Goal: Transaction & Acquisition: Purchase product/service

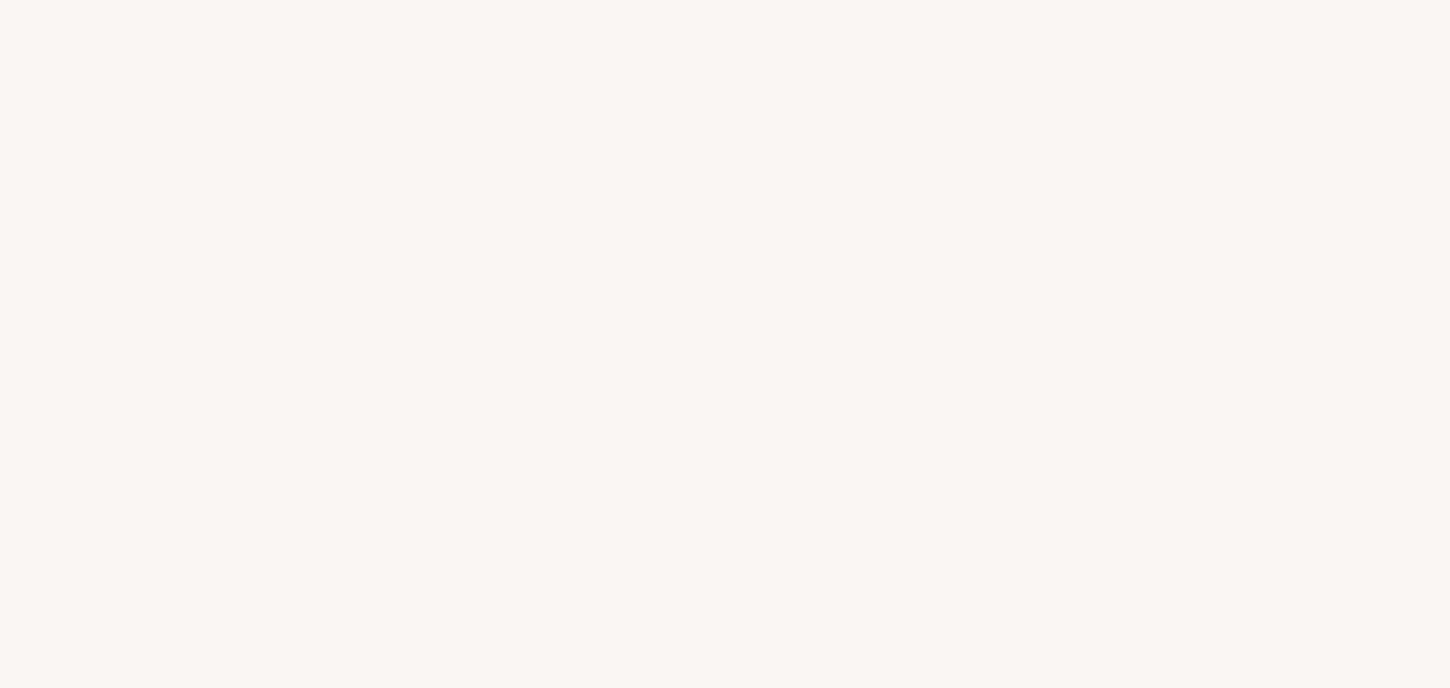
select select "US"
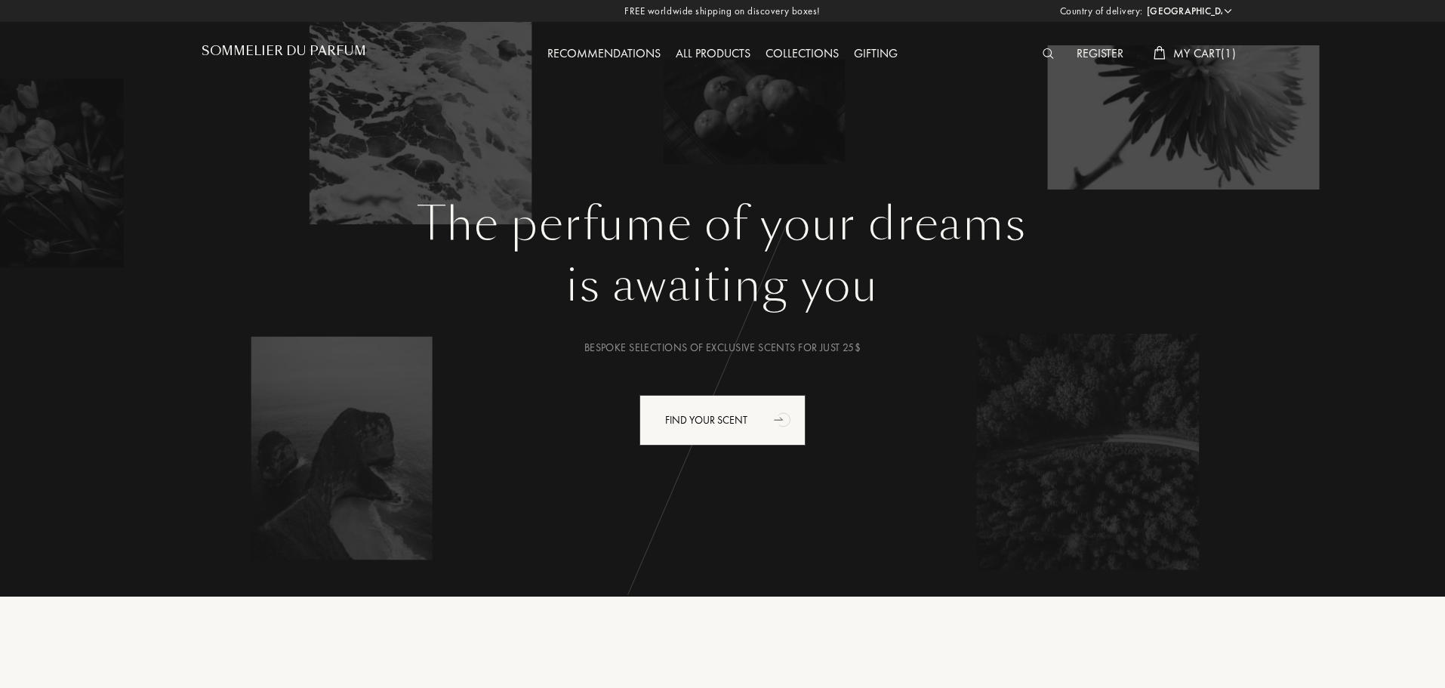
click at [720, 53] on div "All products" at bounding box center [713, 55] width 90 height 20
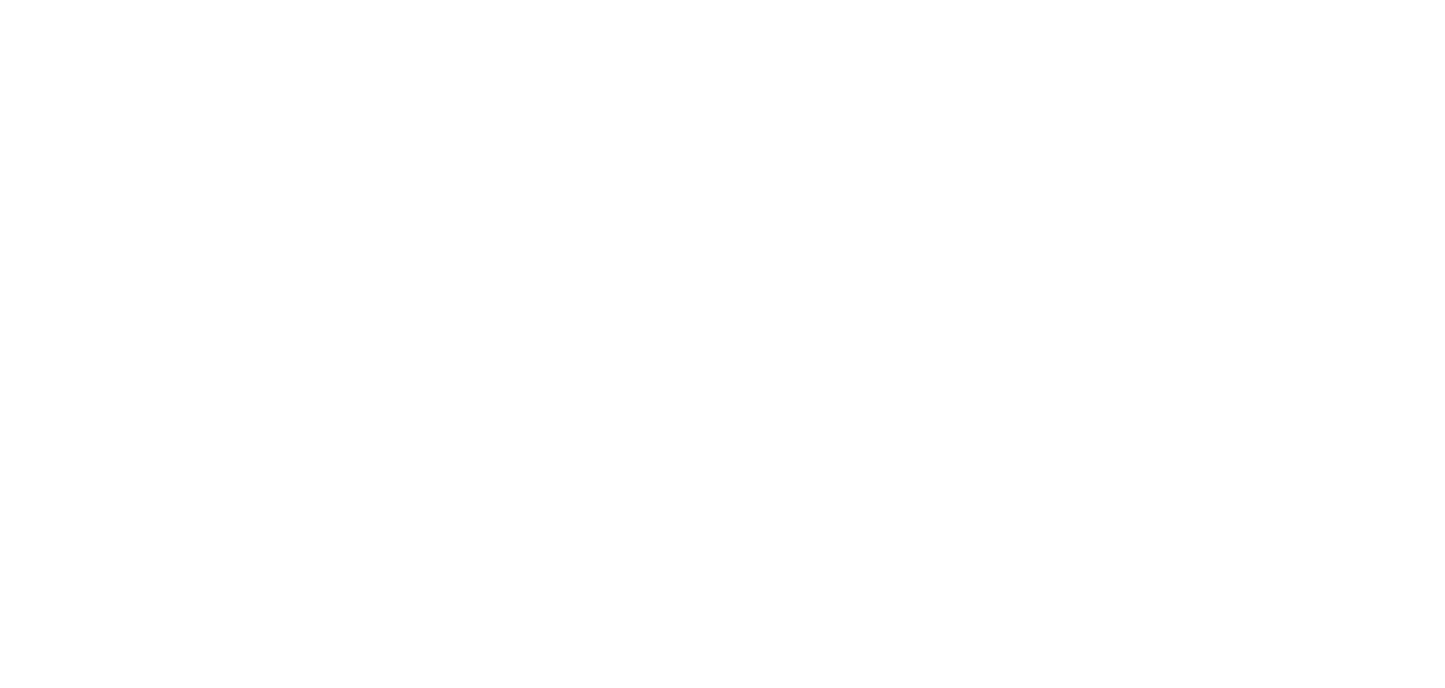
select select "US"
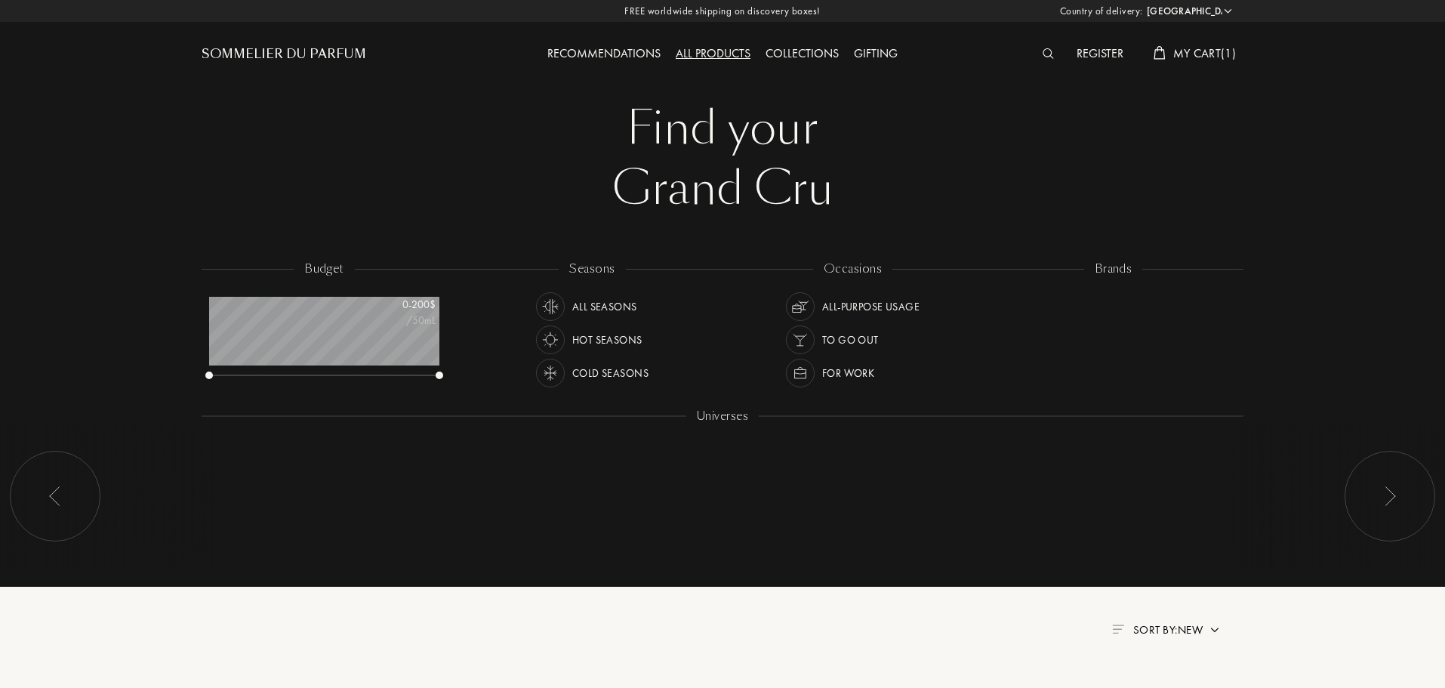
scroll to position [76, 230]
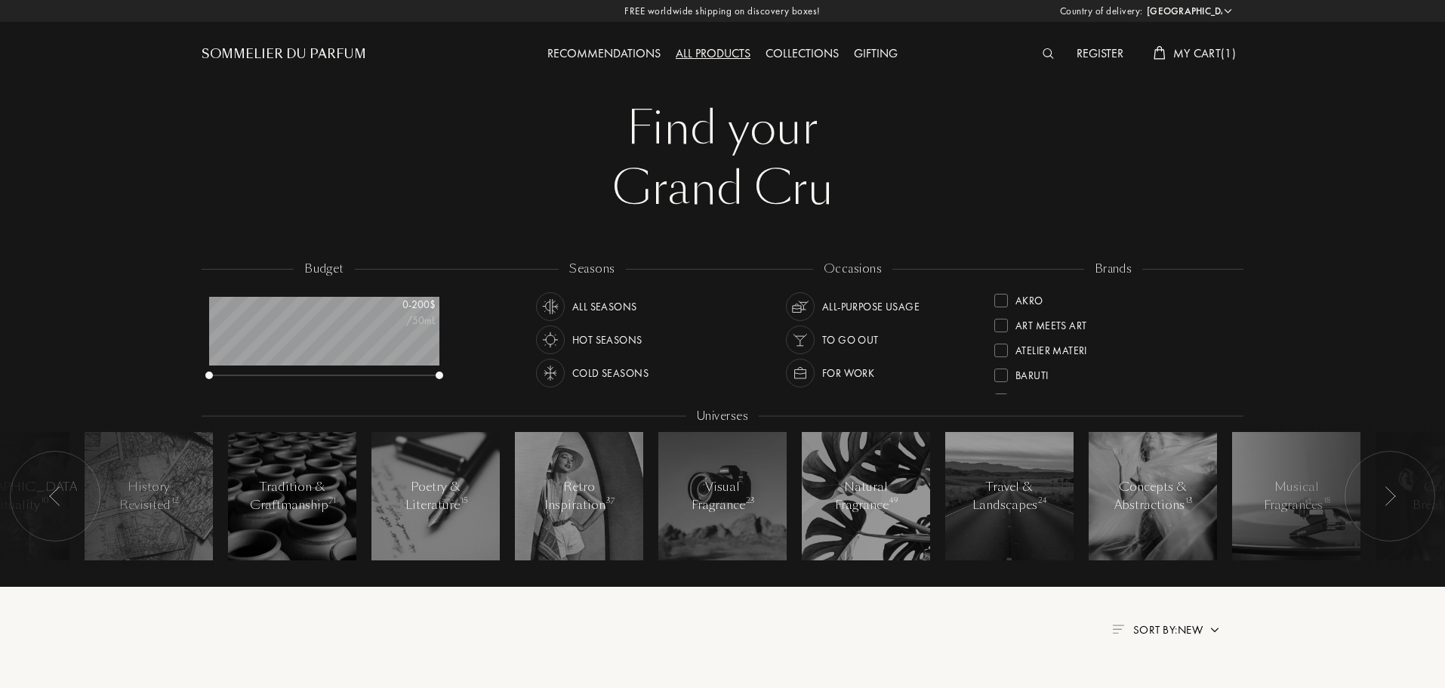
click at [1231, 46] on span "My Cart ( 1 )" at bounding box center [1205, 53] width 63 height 16
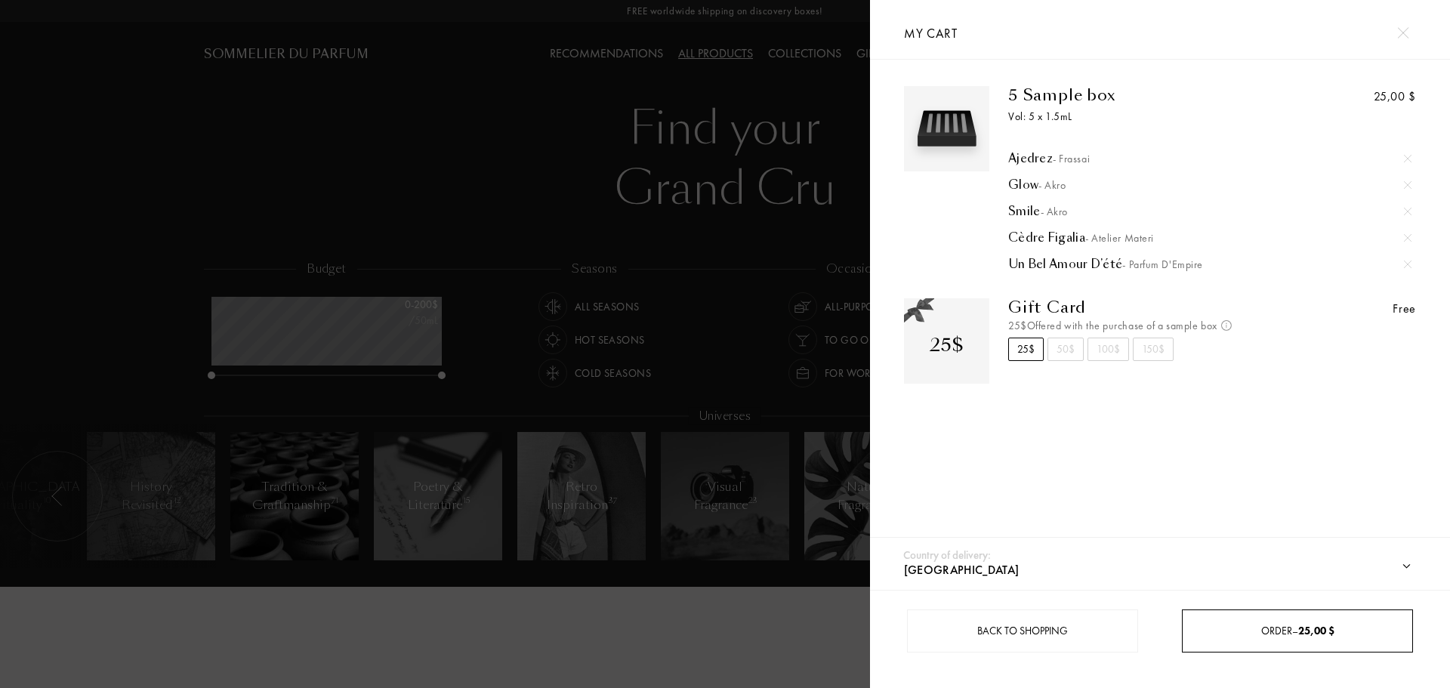
click at [1309, 640] on div "Order – 25,00 $" at bounding box center [1297, 630] width 231 height 43
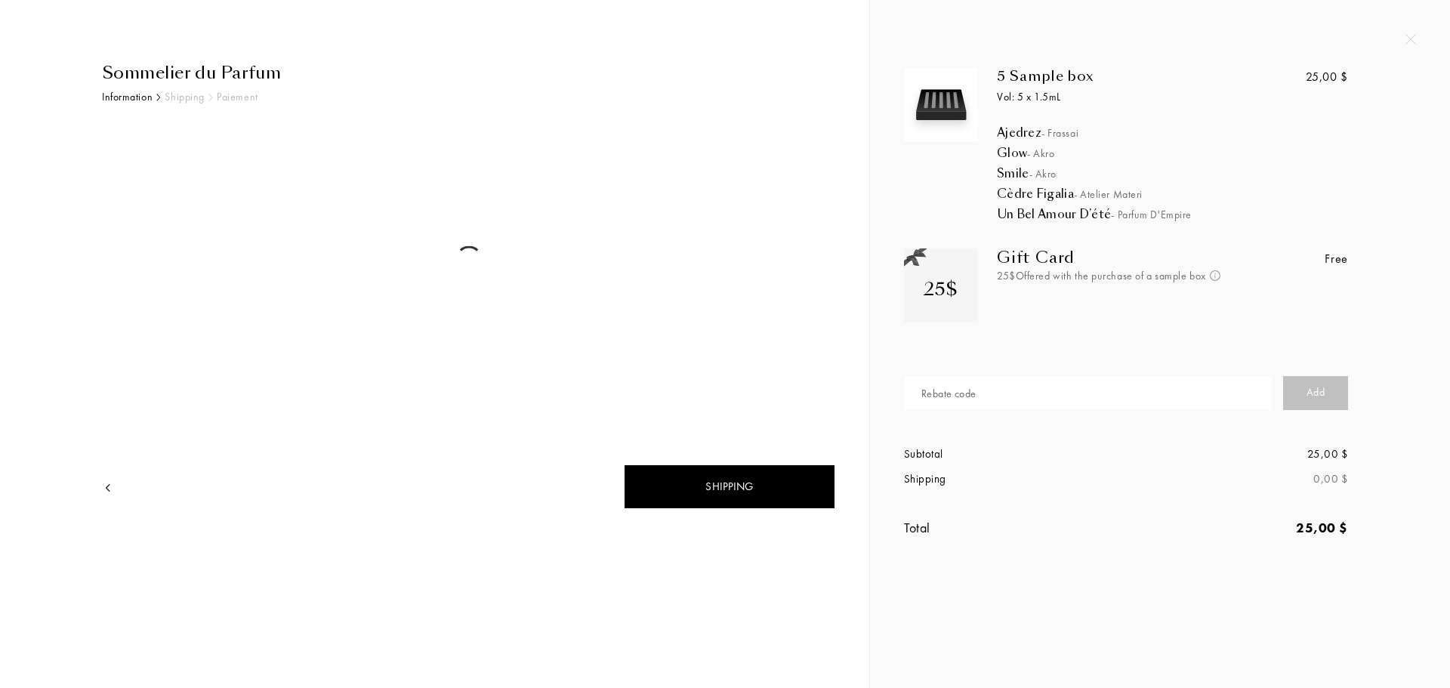
select select "US"
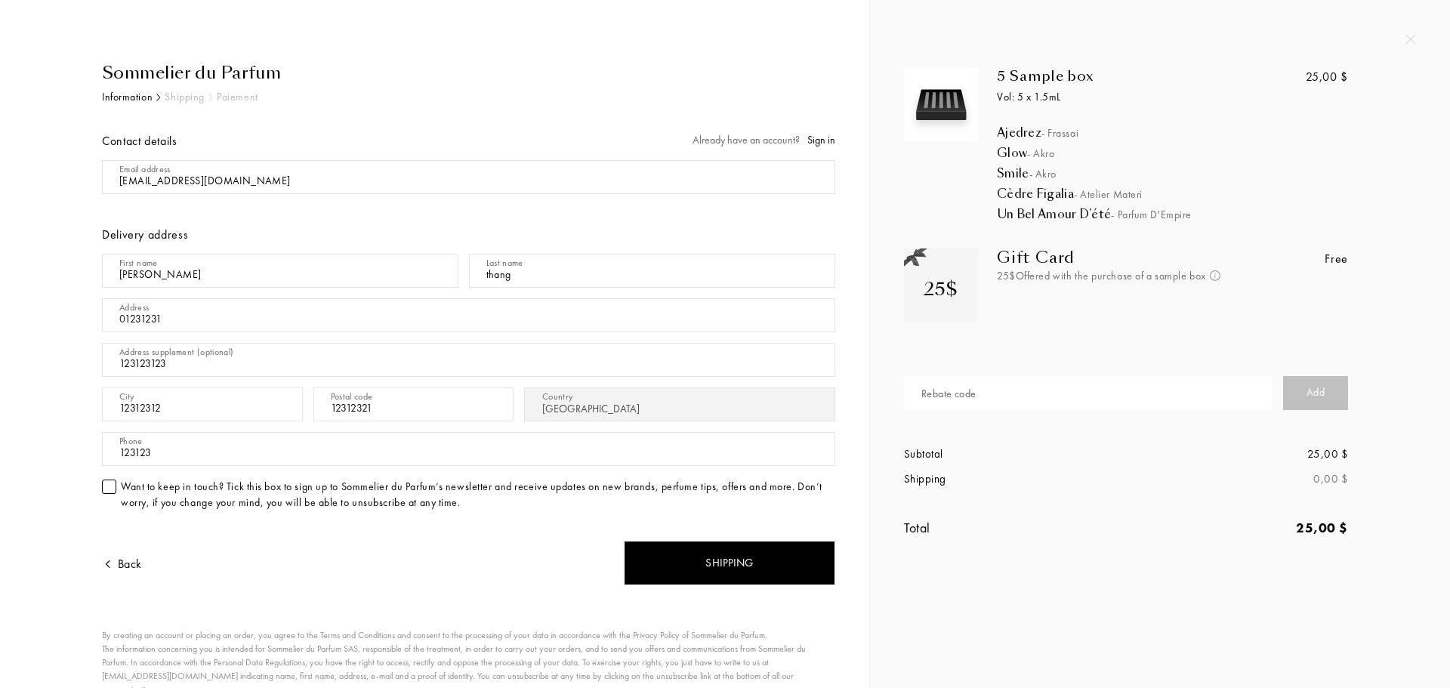
click at [719, 96] on div "Sommelier du Parfum Information Shipping Paiement Contact details Already have …" at bounding box center [463, 408] width 745 height 696
click at [1433, 173] on div "5 Sample box Vol: 5 x 1.5mL Ajedrez - Frassai Glow - Akro Smile - Akro Cèdre Fi…" at bounding box center [1159, 318] width 557 height 500
click at [1358, 393] on div "5 Sample box Vol: 5 x 1.5mL Ajedrez - Frassai Glow - Akro Smile - Akro Cèdre Fi…" at bounding box center [1132, 318] width 478 height 500
click at [1317, 391] on div "Add" at bounding box center [1315, 393] width 65 height 34
click at [1124, 388] on input "text" at bounding box center [1088, 393] width 368 height 34
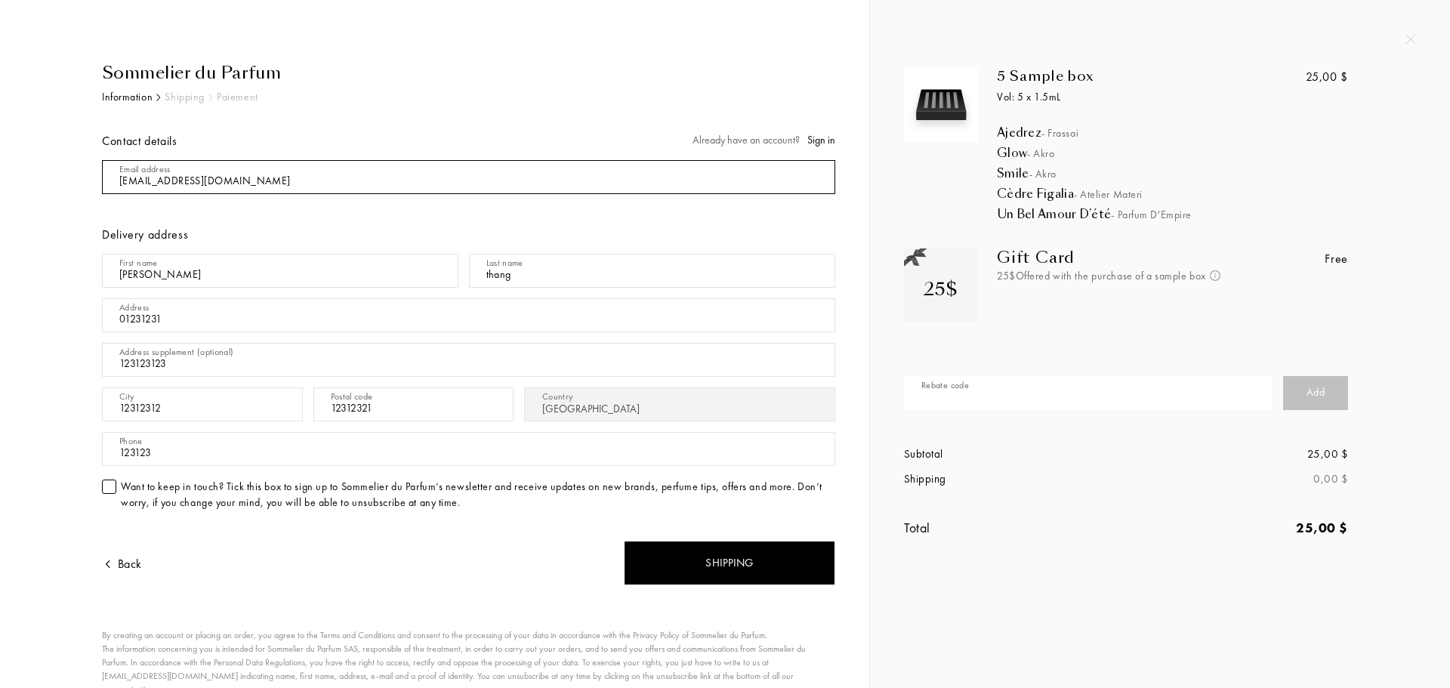
drag, startPoint x: 287, startPoint y: 166, endPoint x: 278, endPoint y: 164, distance: 9.3
click at [276, 164] on input "mail" at bounding box center [468, 177] width 733 height 34
click at [279, 169] on input "mail" at bounding box center [468, 177] width 733 height 34
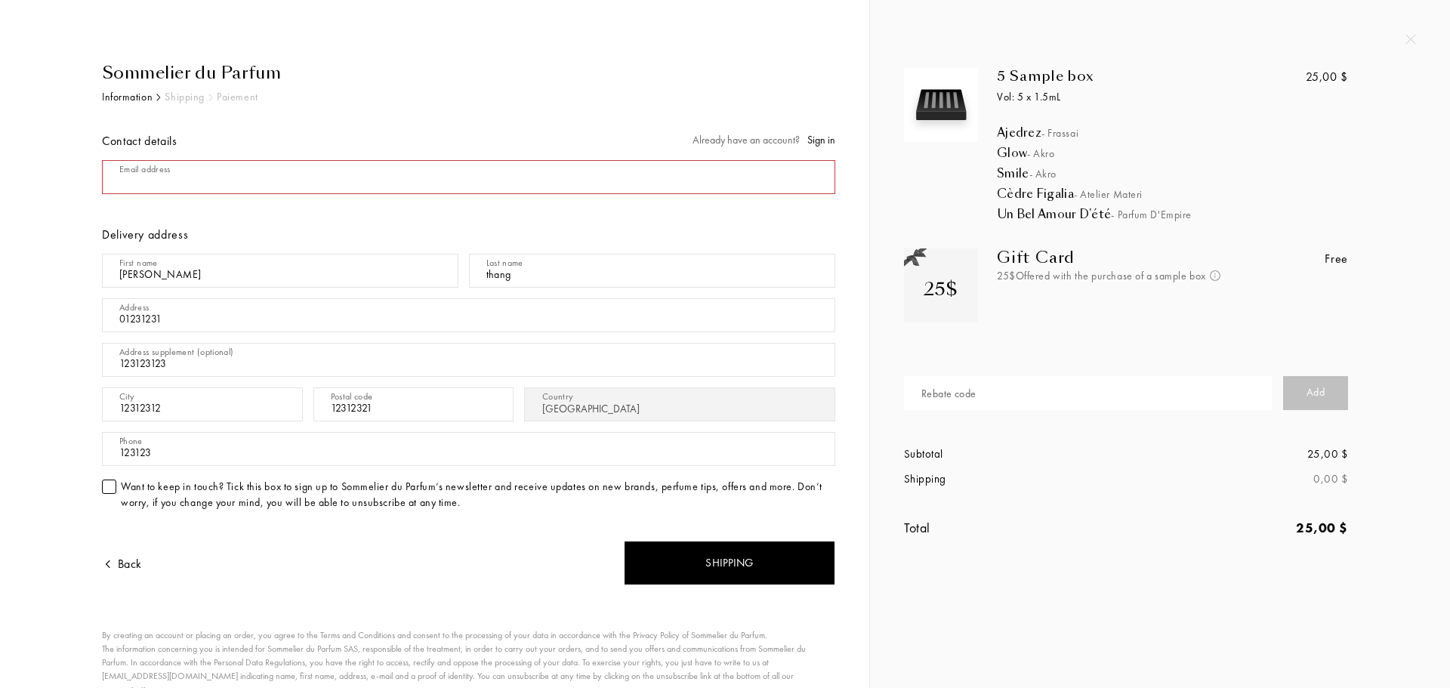
click at [258, 213] on div "Email address Delivery address First name [PERSON_NAME] Last name [PERSON_NAME]…" at bounding box center [468, 338] width 733 height 367
click at [268, 175] on input "mail" at bounding box center [468, 177] width 733 height 34
click at [315, 205] on div "Email address Delivery address First name [PERSON_NAME] Last name [PERSON_NAME]…" at bounding box center [468, 338] width 733 height 367
